Goal: Find specific page/section: Find specific page/section

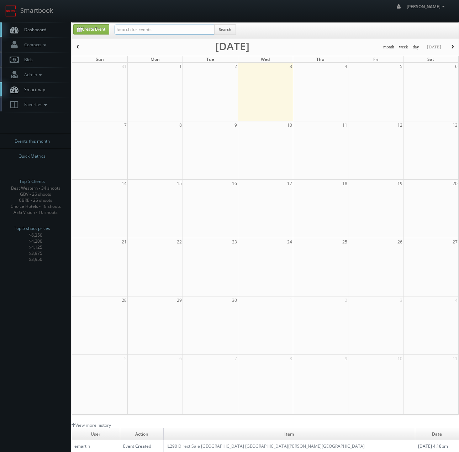
click at [148, 31] on input "text" at bounding box center [165, 30] width 100 height 10
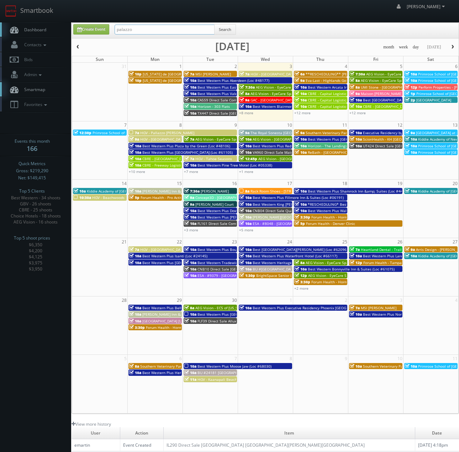
type input "palazzo"
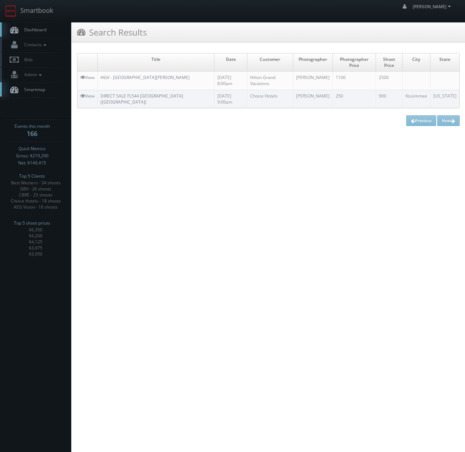
click at [130, 73] on td "HGV - [GEOGRAPHIC_DATA][PERSON_NAME]" at bounding box center [156, 81] width 117 height 18
click at [128, 75] on link "HGV - [GEOGRAPHIC_DATA][PERSON_NAME]" at bounding box center [144, 77] width 89 height 6
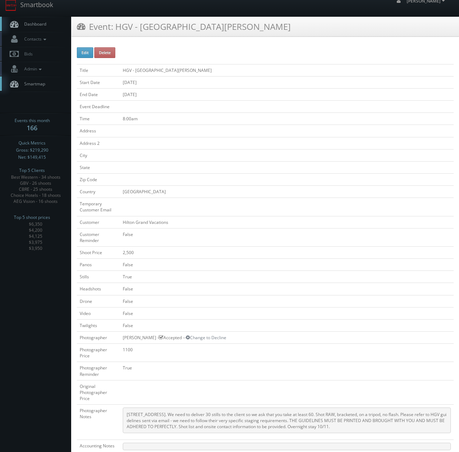
scroll to position [2, 0]
